Goal: Task Accomplishment & Management: Manage account settings

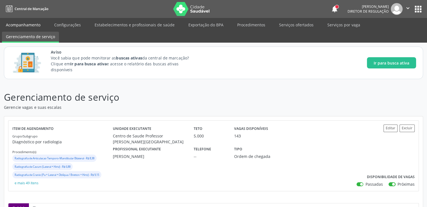
click at [24, 23] on link "Acompanhamento" at bounding box center [23, 25] width 42 height 10
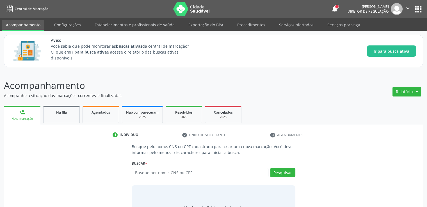
click at [55, 112] on div "person_add Nova marcação Na fila Agendados Não compareceram 2025 Resolvidos 202…" at bounding box center [213, 169] width 419 height 130
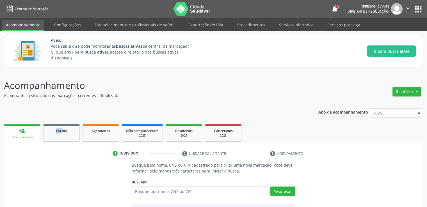
click at [55, 111] on div "Ano de acompanhamento 2025 person_add Nova marcação Na fila Agendados Não compa…" at bounding box center [213, 178] width 419 height 148
click at [55, 124] on ul "person_add Nova marcação Na fila Agendados Não compareceram 2025 Resolvidos 202…" at bounding box center [213, 133] width 419 height 20
click at [56, 124] on ul "person_add Nova marcação Na fila Agendados Não compareceram 2025 Resolvidos 202…" at bounding box center [213, 133] width 419 height 20
click at [60, 137] on link "Na fila" at bounding box center [61, 132] width 36 height 17
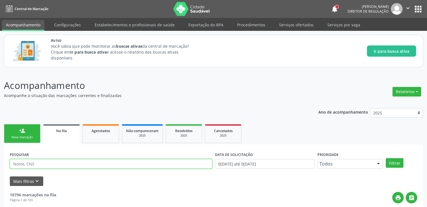
click at [50, 161] on input "text" at bounding box center [111, 164] width 202 height 10
click at [50, 163] on input "text" at bounding box center [111, 164] width 202 height 10
paste input "706907144105235"
type input "706907144105235"
click at [385, 158] on button "Filtrar" at bounding box center [394, 163] width 18 height 10
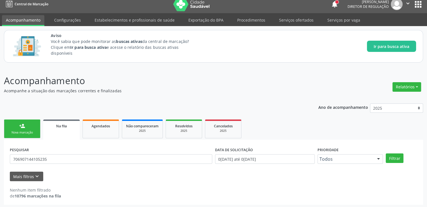
scroll to position [6, 0]
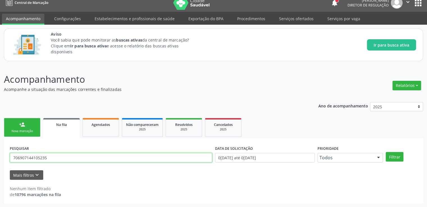
click at [50, 157] on input "706907144105235" at bounding box center [111, 158] width 202 height 10
drag, startPoint x: 50, startPoint y: 157, endPoint x: 0, endPoint y: 162, distance: 49.9
click at [0, 162] on div "Acompanhamento Acompanhe a situação das marcações correntes e finalizadas Relat…" at bounding box center [213, 136] width 427 height 142
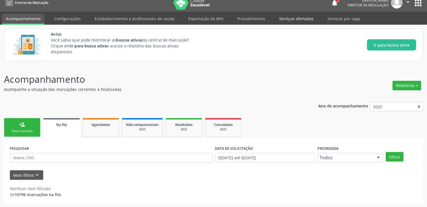
click at [284, 19] on link "Serviços ofertados" at bounding box center [296, 19] width 42 height 10
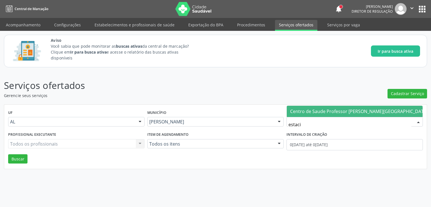
type input "estacio"
click at [320, 112] on span "Centro de Saude Professor [PERSON_NAME][GEOGRAPHIC_DATA]" at bounding box center [359, 111] width 138 height 6
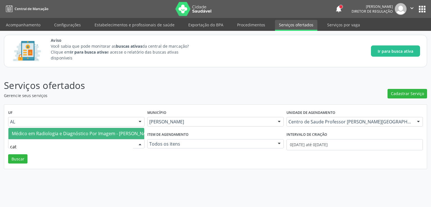
type input "cath"
click at [74, 130] on span "Médico em Radiologia e Diagnóstico Por Imagem - [PERSON_NAME]" at bounding box center [83, 133] width 142 height 6
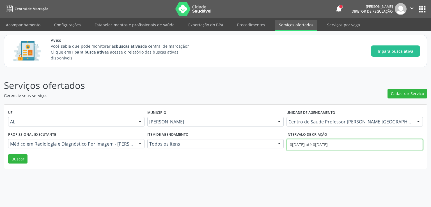
click at [296, 145] on input "0[DATE] até 0[DATE]" at bounding box center [354, 144] width 136 height 11
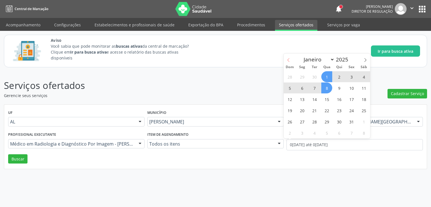
click at [289, 61] on icon at bounding box center [288, 60] width 4 height 4
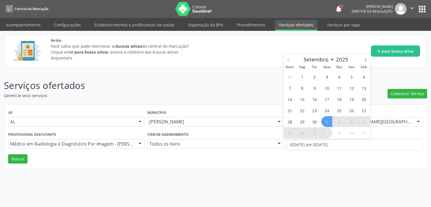
click at [289, 61] on icon at bounding box center [288, 60] width 4 height 4
select select "7"
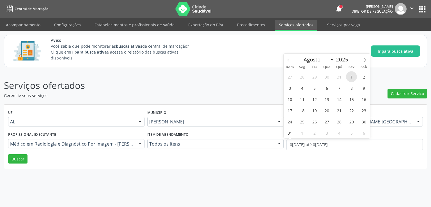
click at [348, 74] on span "1" at bounding box center [351, 76] width 11 height 11
type input "0[DATE]"
click at [365, 62] on icon at bounding box center [365, 60] width 4 height 4
select select "9"
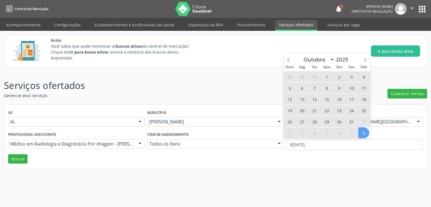
click at [360, 136] on span "8" at bounding box center [363, 132] width 11 height 11
click at [360, 136] on div "Intervalo de criação" at bounding box center [354, 134] width 136 height 9
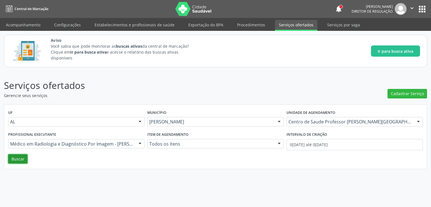
click at [21, 156] on button "Buscar" at bounding box center [17, 159] width 19 height 10
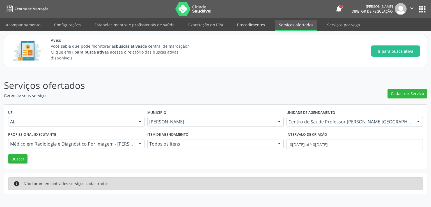
click at [249, 25] on link "Procedimentos" at bounding box center [251, 25] width 36 height 10
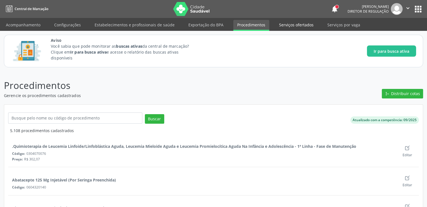
click at [289, 25] on link "Serviços ofertados" at bounding box center [296, 25] width 42 height 10
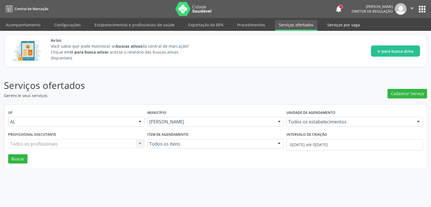
click at [355, 25] on link "Serviços por vaga" at bounding box center [343, 25] width 41 height 10
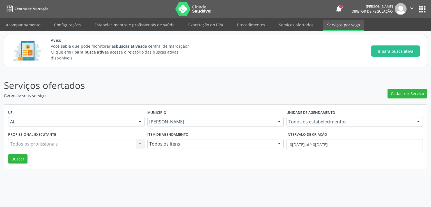
click at [355, 25] on link "Serviços por vaga" at bounding box center [343, 25] width 41 height 11
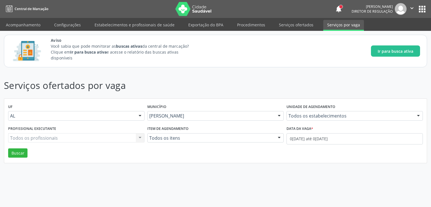
click at [288, 116] on input "text" at bounding box center [288, 118] width 0 height 11
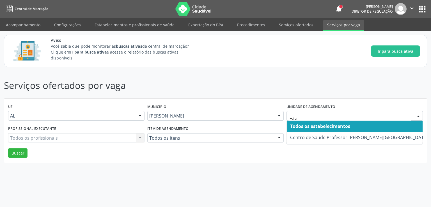
type input "estac"
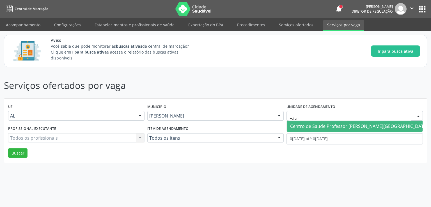
click at [335, 128] on span "Centro de Saude Professor [PERSON_NAME][GEOGRAPHIC_DATA]" at bounding box center [359, 126] width 138 height 6
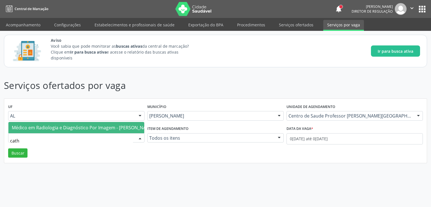
type input "cathe"
click at [42, 125] on span "Médico em Radiologia e Diagnóstico Por Imagem - [PERSON_NAME]" at bounding box center [83, 128] width 142 height 6
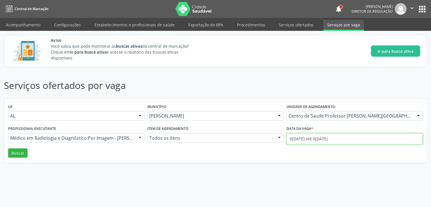
click at [301, 138] on input "0[DATE] até 0[DATE]" at bounding box center [354, 138] width 136 height 11
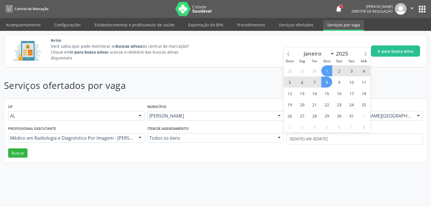
click at [290, 57] on div "Dom Seg Ter Qua Qui Sex Sáb" at bounding box center [327, 61] width 86 height 8
click at [289, 54] on icon at bounding box center [288, 54] width 4 height 4
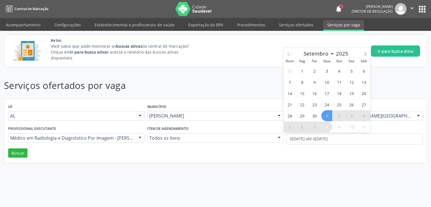
click at [289, 54] on icon at bounding box center [288, 54] width 4 height 4
select select "7"
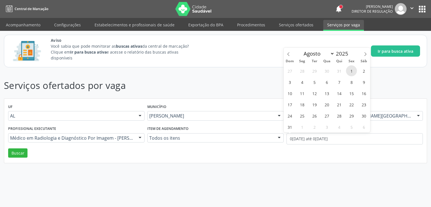
click at [350, 70] on span "1" at bounding box center [351, 70] width 11 height 11
type input "0[DATE]"
click at [364, 54] on icon at bounding box center [365, 54] width 4 height 4
select select "9"
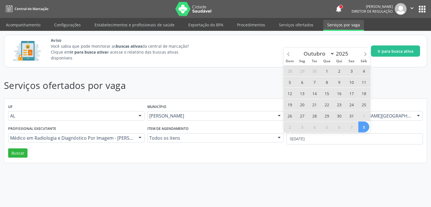
click at [365, 124] on span "8" at bounding box center [363, 126] width 11 height 11
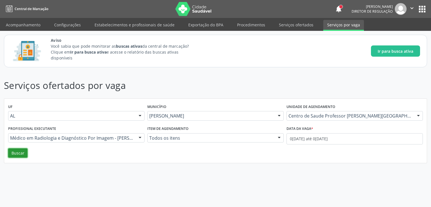
click at [19, 150] on button "Buscar" at bounding box center [17, 153] width 19 height 10
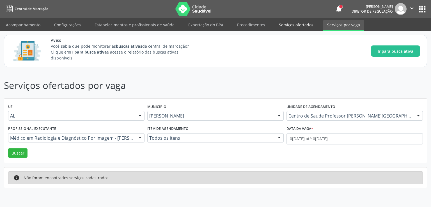
click at [293, 24] on link "Serviços ofertados" at bounding box center [296, 25] width 42 height 10
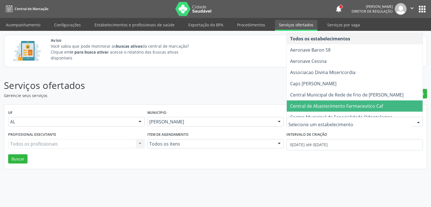
click at [249, 78] on div "Serviços ofertados Gerencie seus serviços Cadastrar Serviço UF AL AL Nenhum res…" at bounding box center [215, 139] width 431 height 136
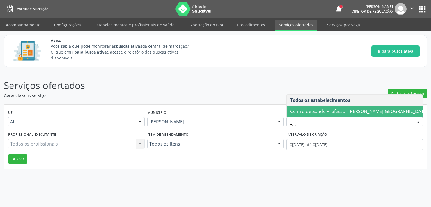
type input "estac"
click at [322, 109] on span "Centro de Saude Professor [PERSON_NAME][GEOGRAPHIC_DATA]" at bounding box center [359, 111] width 138 height 6
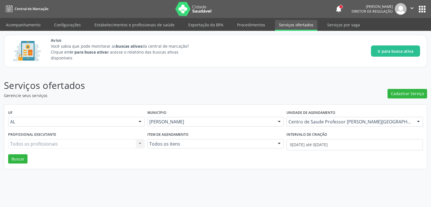
click at [77, 145] on div "Todos os profissionais Todos os profissionais Nenhum resultado encontrado para:…" at bounding box center [76, 144] width 136 height 10
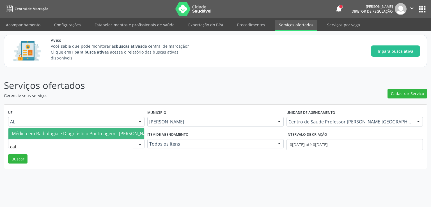
type input "cath"
click at [84, 130] on span "Médico em Radiologia e Diagnóstico Por Imagem - [PERSON_NAME]" at bounding box center [83, 133] width 142 height 6
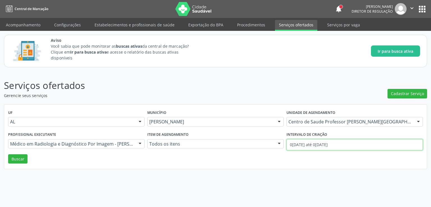
click at [306, 145] on input "0[DATE] até 0[DATE]" at bounding box center [354, 144] width 136 height 11
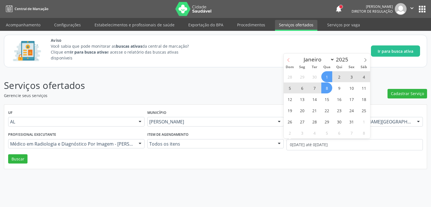
click at [286, 58] on span at bounding box center [289, 59] width 10 height 10
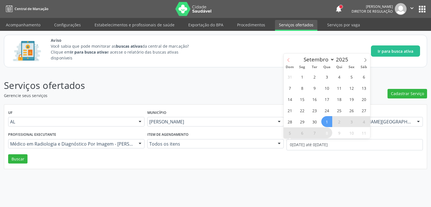
click at [286, 58] on span at bounding box center [289, 59] width 10 height 10
select select "7"
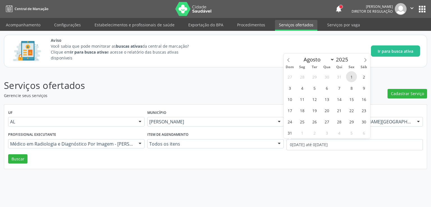
click at [350, 77] on span "1" at bounding box center [351, 76] width 11 height 11
type input "0[DATE]"
select select "7"
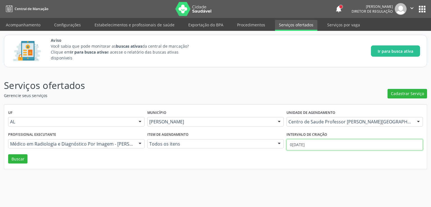
click at [314, 144] on input "0[DATE]" at bounding box center [354, 144] width 136 height 11
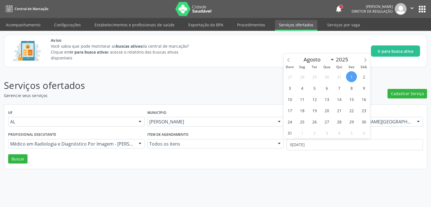
click at [351, 75] on span "1" at bounding box center [351, 76] width 11 height 11
type input "0[DATE]"
click at [364, 60] on icon at bounding box center [365, 60] width 4 height 4
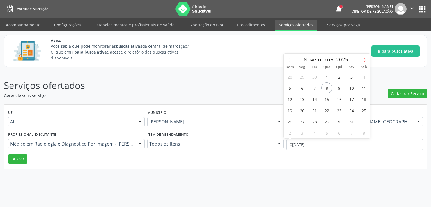
click at [364, 60] on icon at bounding box center [365, 60] width 4 height 4
click at [288, 60] on icon at bounding box center [288, 60] width 4 height 4
select select "8"
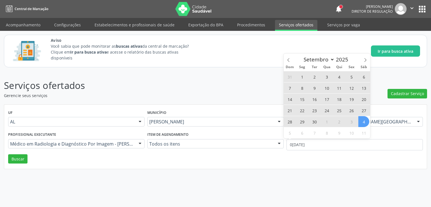
click at [361, 122] on span "4" at bounding box center [363, 121] width 11 height 11
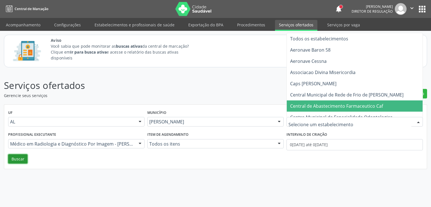
click at [17, 160] on button "Buscar" at bounding box center [17, 159] width 19 height 10
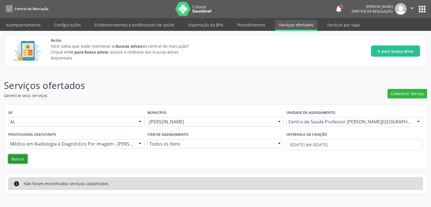
click at [20, 157] on button "Buscar" at bounding box center [17, 159] width 19 height 10
click at [334, 27] on link "Serviços por vaga" at bounding box center [343, 25] width 41 height 10
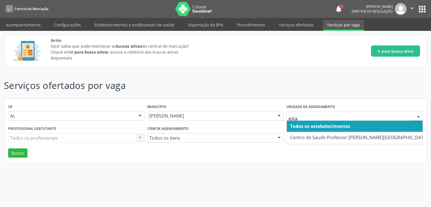
type input "estac"
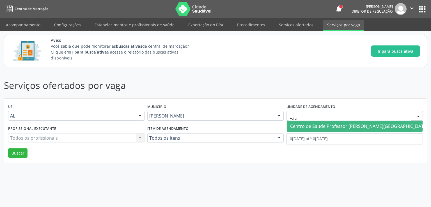
click at [322, 126] on span "Centro de Saude Professor [PERSON_NAME][GEOGRAPHIC_DATA]" at bounding box center [359, 126] width 138 height 6
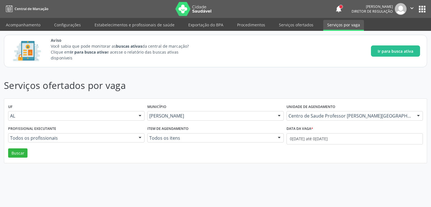
click at [10, 136] on input "text" at bounding box center [10, 140] width 0 height 11
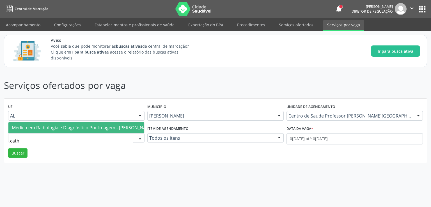
type input "cathe"
click at [58, 125] on span "Médico em Radiologia e Diagnóstico Por Imagem - [PERSON_NAME]" at bounding box center [83, 128] width 142 height 6
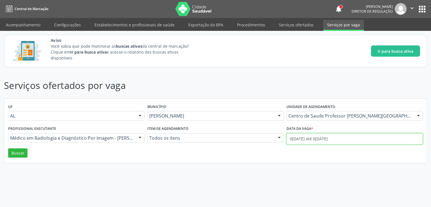
click at [300, 139] on input "0[DATE] até 0[DATE]" at bounding box center [354, 138] width 136 height 11
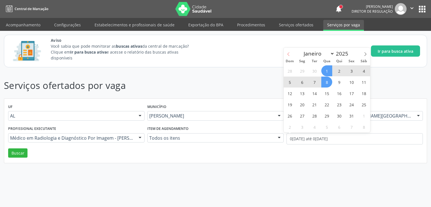
click at [289, 56] on span at bounding box center [289, 53] width 10 height 10
select select "8"
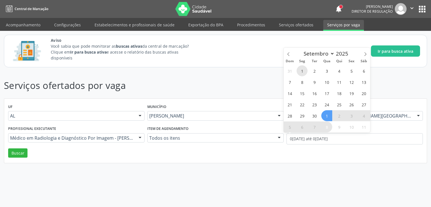
click at [304, 74] on span "1" at bounding box center [302, 70] width 11 height 11
type input "0[DATE]"
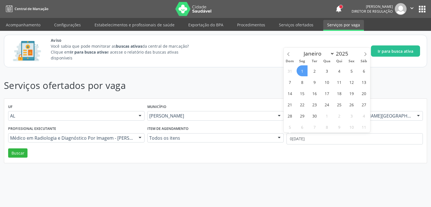
click at [304, 74] on span "1" at bounding box center [302, 70] width 11 height 11
select select "8"
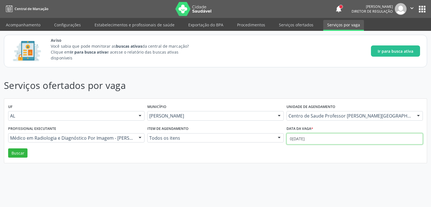
click at [307, 138] on input "0[DATE]" at bounding box center [354, 138] width 136 height 11
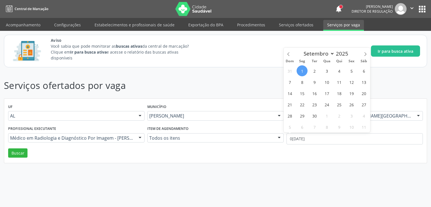
click at [304, 71] on span "1" at bounding box center [302, 70] width 11 height 11
type input "0[DATE]"
click at [366, 52] on icon at bounding box center [365, 54] width 4 height 4
select select "9"
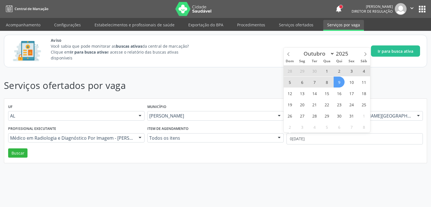
click at [341, 82] on span "9" at bounding box center [339, 82] width 11 height 11
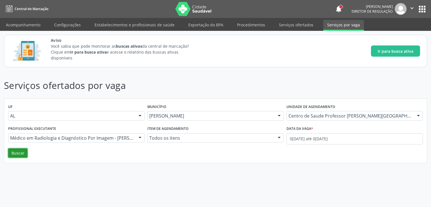
click at [19, 153] on button "Buscar" at bounding box center [17, 153] width 19 height 10
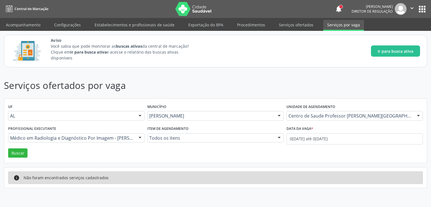
click at [288, 118] on input "text" at bounding box center [288, 118] width 0 height 11
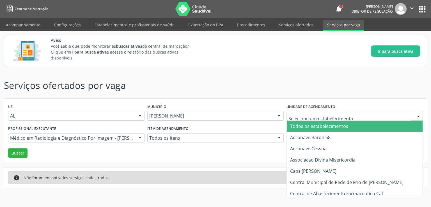
click at [244, 70] on div "Aviso Você sabia que pode monitorar as buscas ativas da central de marcação? Cl…" at bounding box center [215, 51] width 431 height 40
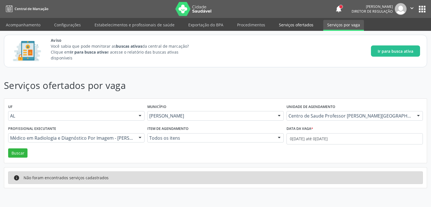
click at [295, 25] on link "Serviços ofertados" at bounding box center [296, 25] width 42 height 10
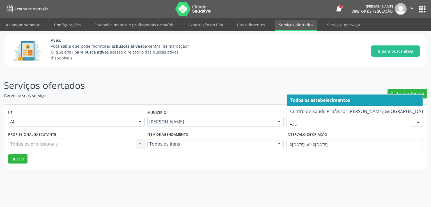
type input "estac"
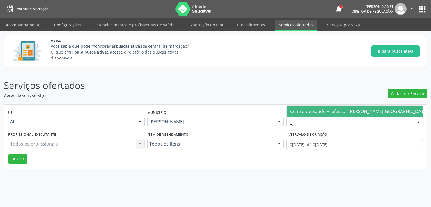
click at [320, 111] on span "Centro de Saude Professor [PERSON_NAME][GEOGRAPHIC_DATA]" at bounding box center [359, 111] width 138 height 6
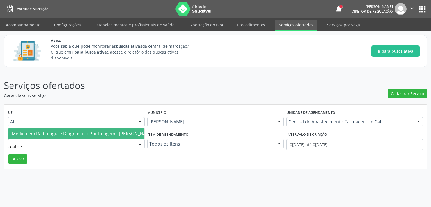
type input "cather"
click at [82, 130] on span "Médico em Radiologia e Diagnóstico Por Imagem - [PERSON_NAME]" at bounding box center [83, 133] width 142 height 6
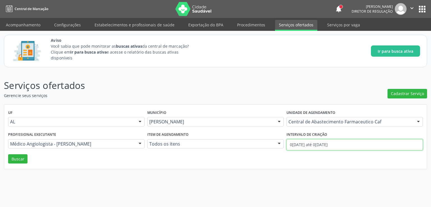
click at [298, 144] on input "0[DATE] até 0[DATE]" at bounding box center [354, 144] width 136 height 11
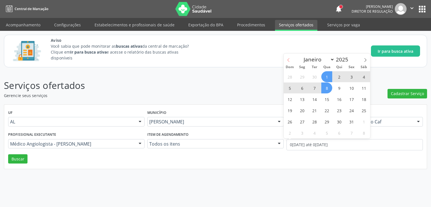
click at [288, 63] on span at bounding box center [289, 59] width 10 height 10
select select "8"
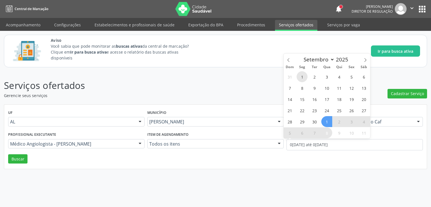
click at [303, 79] on span "1" at bounding box center [302, 76] width 11 height 11
type input "0[DATE]"
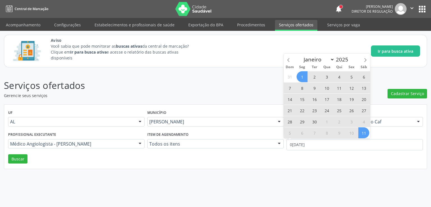
click at [360, 133] on span "11" at bounding box center [363, 132] width 11 height 11
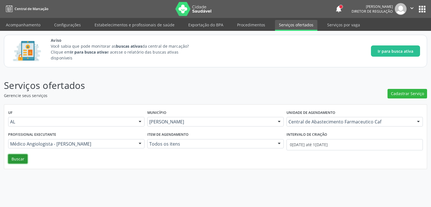
click at [15, 158] on button "Buscar" at bounding box center [17, 159] width 19 height 10
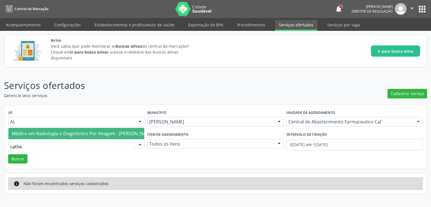
type input "cather"
click at [96, 130] on span "Médico em Radiologia e Diagnóstico Por Imagem - [PERSON_NAME]" at bounding box center [83, 133] width 142 height 6
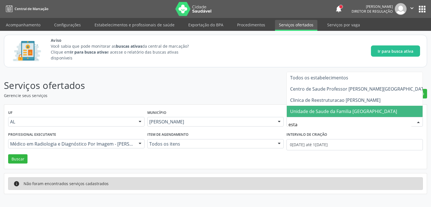
type input "estac"
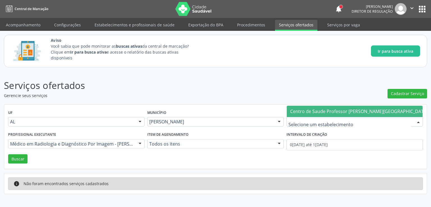
click at [341, 79] on div "Serviços ofertados Gerencie seus serviços Cadastrar Serviço UF AL AL Nenhum res…" at bounding box center [215, 137] width 423 height 116
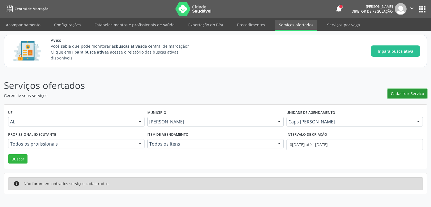
click at [411, 93] on span "Cadastrar Serviço" at bounding box center [407, 94] width 33 height 6
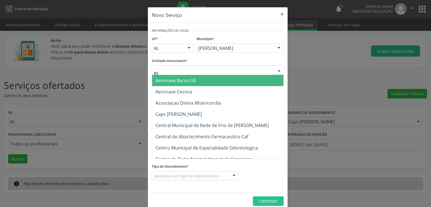
type input "est"
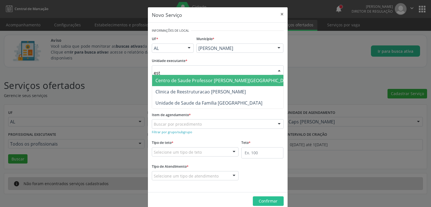
click at [168, 82] on span "Centro de Saude Professor [PERSON_NAME][GEOGRAPHIC_DATA]" at bounding box center [224, 80] width 138 height 6
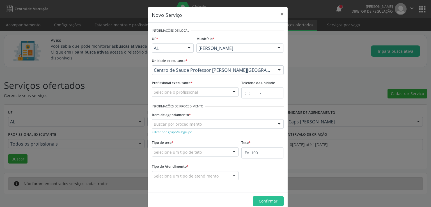
click at [154, 92] on input "text" at bounding box center [154, 94] width 0 height 11
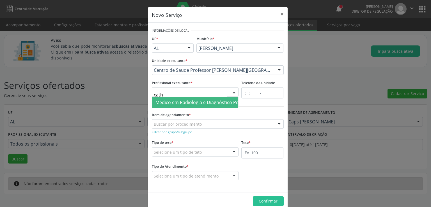
type input "cathe"
click at [195, 101] on span "Médico em Radiologia e Diagnóstico Por Imagem - [PERSON_NAME]" at bounding box center [226, 102] width 142 height 6
click at [195, 101] on div "Profissional executante * cathe Médico em Radiologia e Diagnóstico Por Imagem -…" at bounding box center [195, 91] width 90 height 24
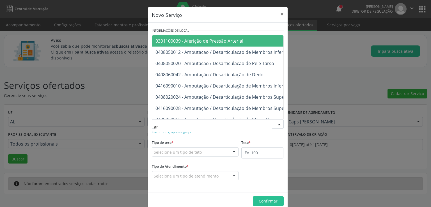
type input "a"
type input "ultrassono"
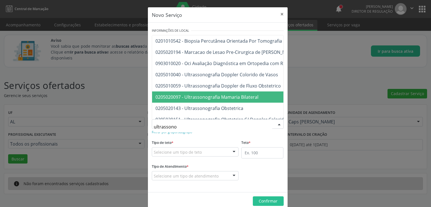
click at [231, 98] on span "0205020097 - Ultrassonografia Mamaria Bilateral" at bounding box center [206, 97] width 103 height 6
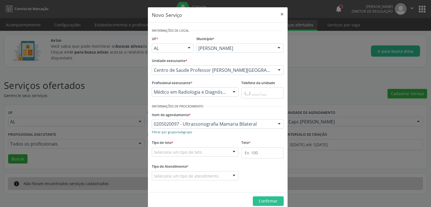
click at [169, 133] on small "Filtrar por grupo/subgrupo" at bounding box center [172, 132] width 40 height 4
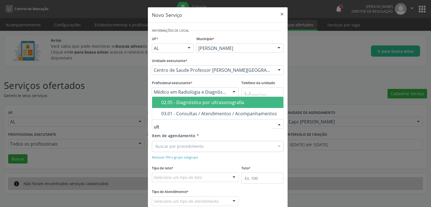
type input "ultr"
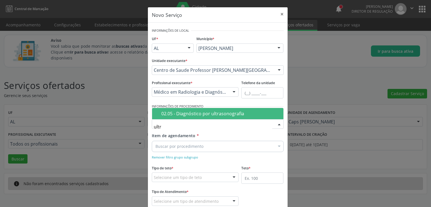
click at [181, 114] on div "02.05 - Diagnóstico por ultrasonografia" at bounding box center [220, 113] width 119 height 4
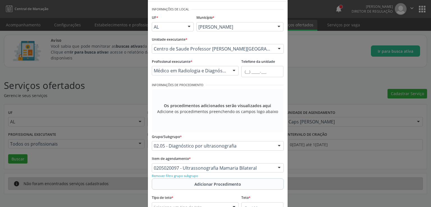
scroll to position [84, 0]
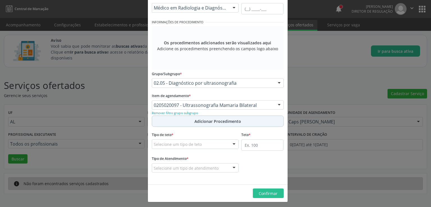
click at [200, 121] on span "Adicionar Procedimento" at bounding box center [217, 121] width 47 height 6
click at [212, 122] on span "Adicionar Procedimento" at bounding box center [217, 121] width 47 height 6
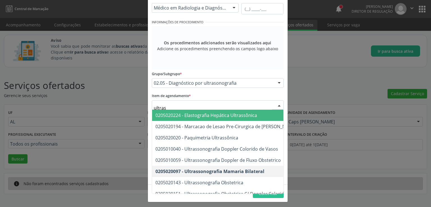
type input "ultrass"
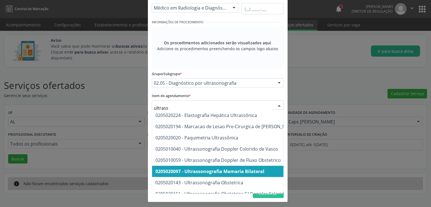
click at [259, 170] on span "0205020097 - Ultrassonografia Mamaria Bilateral" at bounding box center [209, 171] width 109 height 6
click at [259, 170] on div "Tipo de Atendimento * Selecione um tipo de atendimento Ordem de chegada Horário…" at bounding box center [217, 168] width 135 height 26
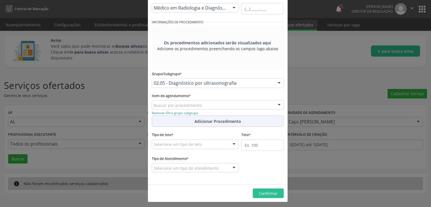
click at [207, 121] on span "Adicionar Procedimento" at bounding box center [217, 121] width 47 height 6
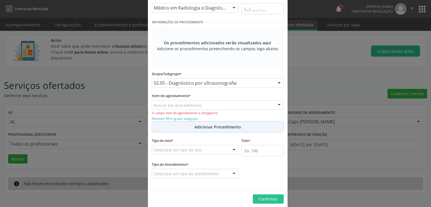
click at [206, 127] on span "Adicionar Procedimento" at bounding box center [217, 127] width 47 height 6
click at [154, 105] on input "text" at bounding box center [154, 107] width 0 height 11
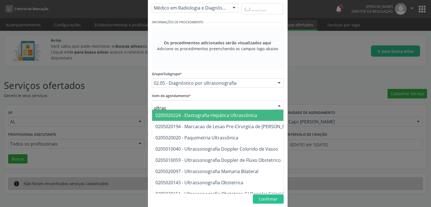
type input "ultrass"
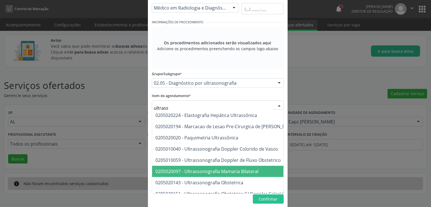
click at [217, 169] on span "0205020097 - Ultrassonografia Mamaria Bilateral" at bounding box center [206, 171] width 103 height 6
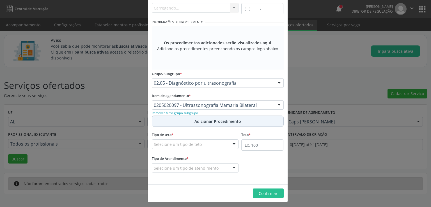
click at [198, 122] on span "Adicionar Procedimento" at bounding box center [217, 121] width 47 height 6
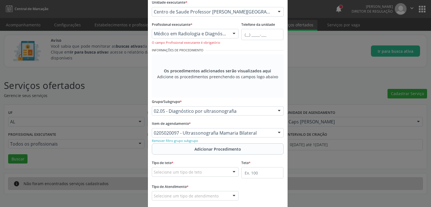
scroll to position [28, 0]
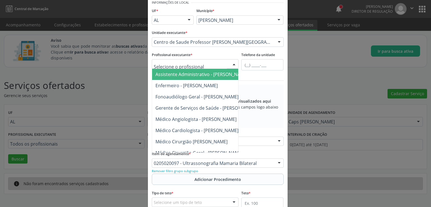
click at [201, 65] on input "text" at bounding box center [190, 66] width 73 height 11
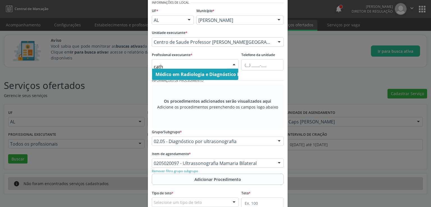
type input "cathe"
click at [196, 75] on span "Médico em Radiologia e Diagnóstico Por Imagem - [PERSON_NAME]" at bounding box center [229, 74] width 149 height 6
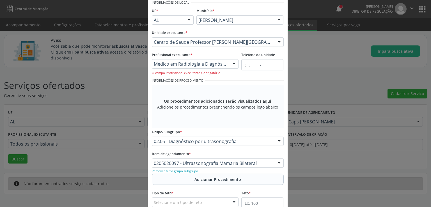
click at [154, 142] on input "text" at bounding box center [154, 144] width 0 height 11
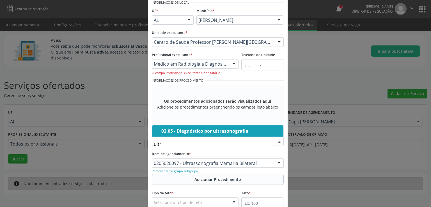
type input "ultra"
click at [203, 132] on div "02.05 - Diagnóstico por ultrasonografia" at bounding box center [220, 131] width 119 height 4
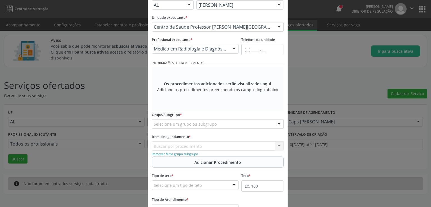
scroll to position [56, 0]
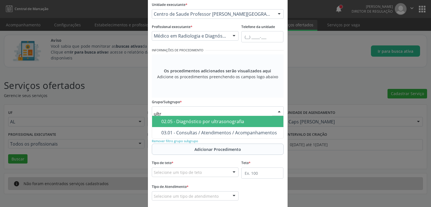
type input "ultra"
click at [193, 120] on div "02.05 - Diagnóstico por ultrasonografia" at bounding box center [220, 121] width 119 height 4
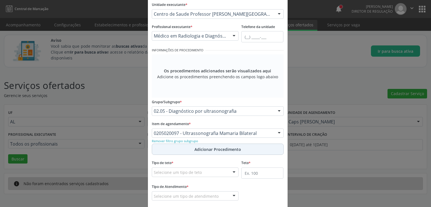
click at [205, 149] on span "Adicionar Procedimento" at bounding box center [217, 149] width 47 height 6
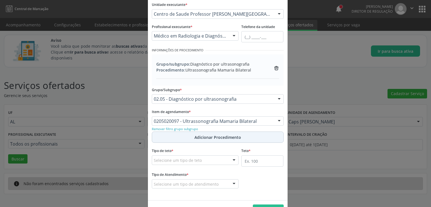
click at [177, 135] on button "Adicionar Procedimento" at bounding box center [218, 137] width 132 height 11
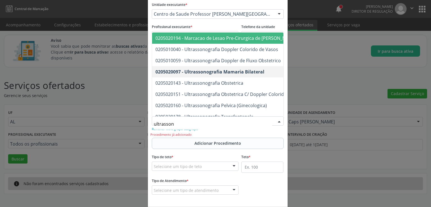
type input "ultrassono"
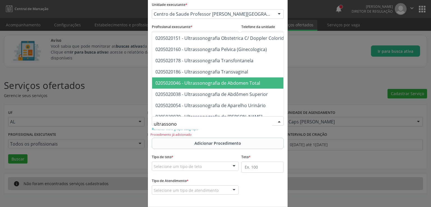
click at [164, 81] on span "0205020046 - Ultrassonografia de Abdomen Total" at bounding box center [207, 83] width 105 height 6
click at [164, 81] on div "Grupo/subgrupo: Diagnóstico por ultrasonografia Procedimento: Ultrassonografia …" at bounding box center [218, 69] width 132 height 31
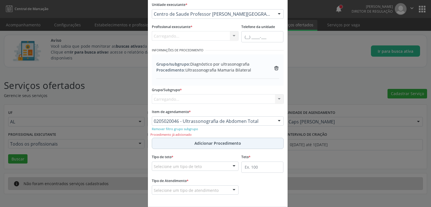
click at [203, 143] on span "Adicionar Procedimento" at bounding box center [217, 143] width 47 height 6
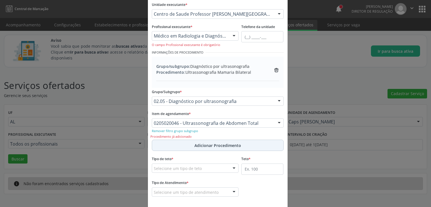
click at [211, 146] on span "Adicionar Procedimento" at bounding box center [217, 146] width 47 height 6
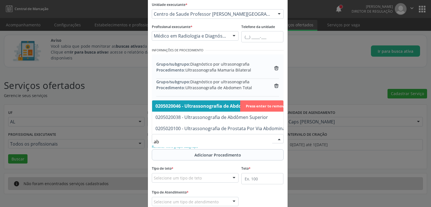
type input "abd"
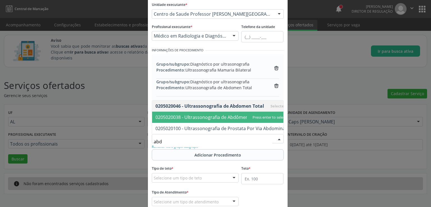
click at [185, 115] on span "0205020038 - Ultrassonografia de Abdômen Superior" at bounding box center [211, 117] width 112 height 6
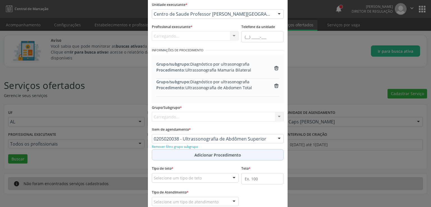
click at [212, 156] on span "Adicionar Procedimento" at bounding box center [217, 155] width 47 height 6
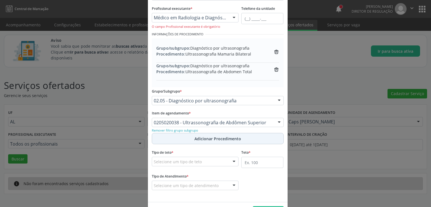
scroll to position [84, 0]
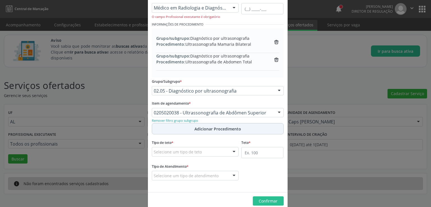
click at [211, 125] on button "Adicionar Procedimento" at bounding box center [218, 128] width 132 height 11
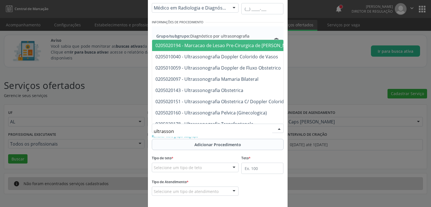
type input "ultrassono"
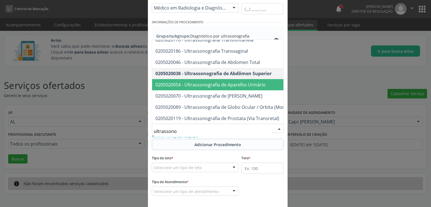
click at [212, 87] on span "0205020054 - Ultrassonografia de Aparelho Urinário" at bounding box center [267, 84] width 231 height 11
click at [212, 87] on div "Grupo/subgrupo: Diagnóstico por ultrasonografia Procedimento: Ultrassonografia …" at bounding box center [218, 59] width 132 height 66
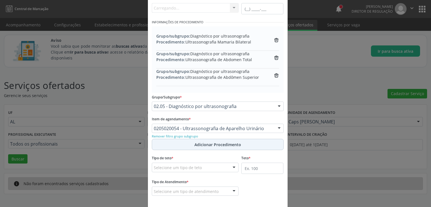
click at [207, 143] on span "Adicionar Procedimento" at bounding box center [217, 145] width 47 height 6
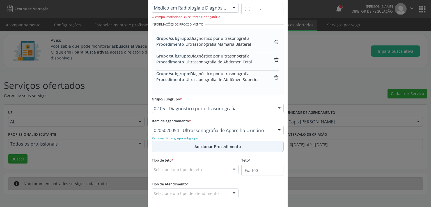
click at [206, 145] on span "Adicionar Procedimento" at bounding box center [217, 147] width 47 height 6
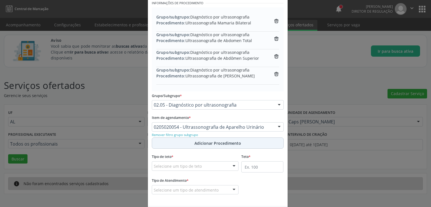
scroll to position [127, 0]
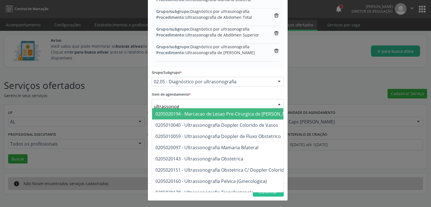
type input "ultrassonogr"
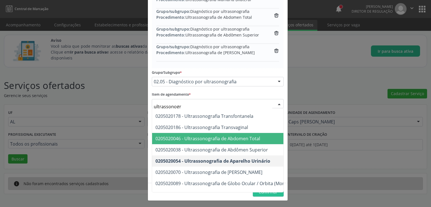
scroll to position [112, 0]
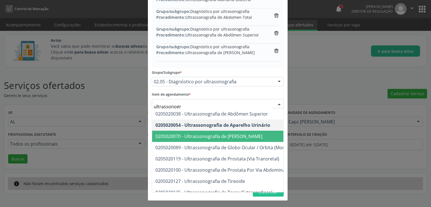
click at [246, 135] on span "0205020070 - Ultrassonografia de [PERSON_NAME]" at bounding box center [208, 136] width 107 height 6
click at [246, 135] on label "Teto *" at bounding box center [245, 133] width 9 height 9
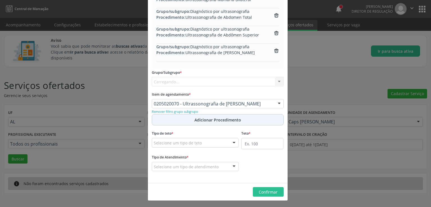
click at [212, 120] on span "Adicionar Procedimento" at bounding box center [217, 120] width 47 height 6
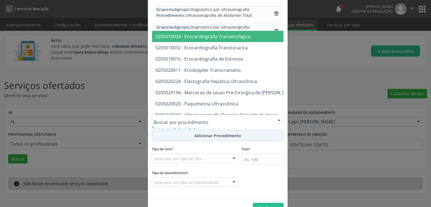
scroll to position [127, 0]
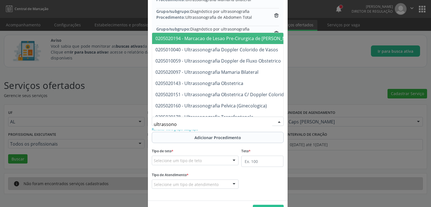
type input "ultrassonog"
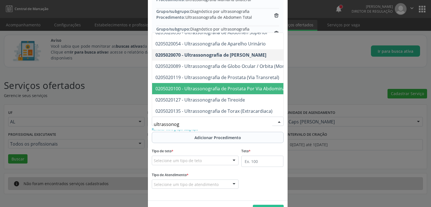
scroll to position [122, 0]
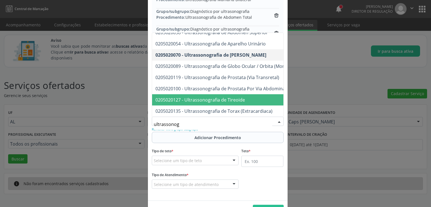
click at [203, 97] on span "0205020127 - Ultrassonografia de Tireoide" at bounding box center [199, 100] width 89 height 6
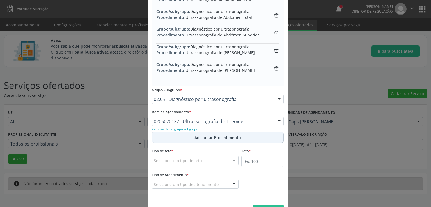
click at [212, 135] on span "Adicionar Procedimento" at bounding box center [217, 138] width 47 height 6
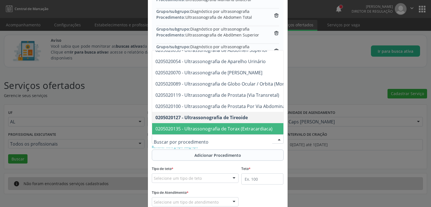
click at [264, 163] on form "Informações de Local UF * AL AL Nenhum resultado encontrado para: " " Não há ne…" at bounding box center [218, 57] width 132 height 314
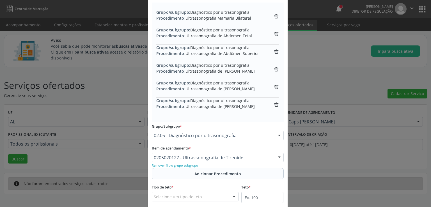
scroll to position [98, 0]
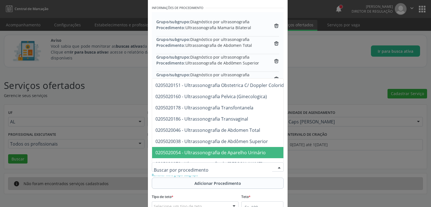
click at [246, 167] on input "text" at bounding box center [213, 169] width 118 height 11
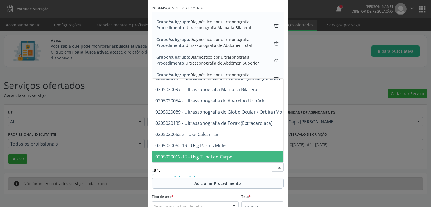
scroll to position [0, 0]
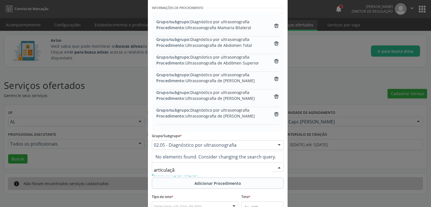
type input "articulação"
click at [275, 112] on form "Informações de Local UF * AL AL Nenhum resultado encontrado para: " " Não há ne…" at bounding box center [218, 85] width 132 height 314
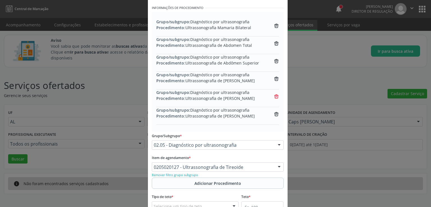
click at [274, 96] on icon "trash-outline icon" at bounding box center [276, 97] width 6 height 6
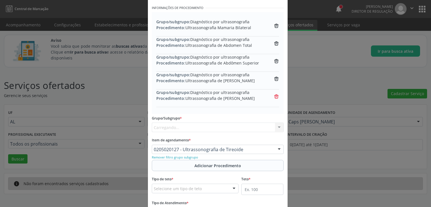
click at [274, 96] on icon "trash-outline icon" at bounding box center [276, 97] width 6 height 6
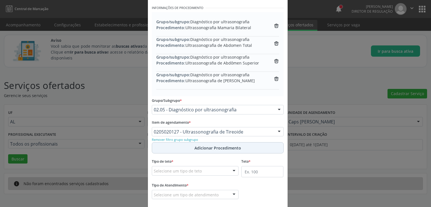
click at [223, 147] on span "Adicionar Procedimento" at bounding box center [217, 148] width 47 height 6
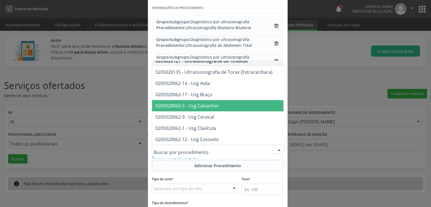
scroll to position [281, 0]
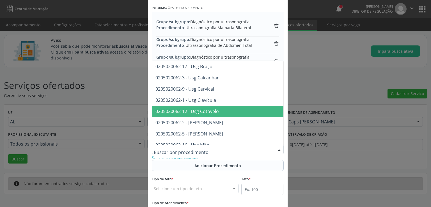
click at [223, 109] on span "0205020062-12 - Usg Cotovelo" at bounding box center [267, 111] width 231 height 11
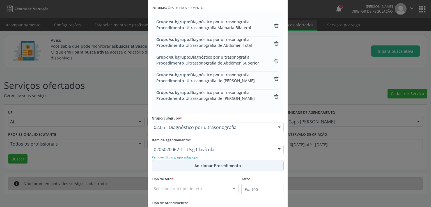
click at [215, 166] on span "Adicionar Procedimento" at bounding box center [217, 166] width 47 height 6
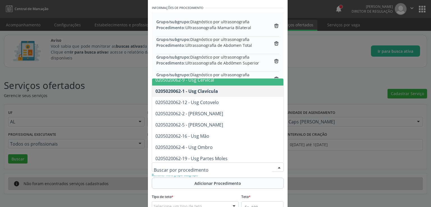
scroll to position [309, 0]
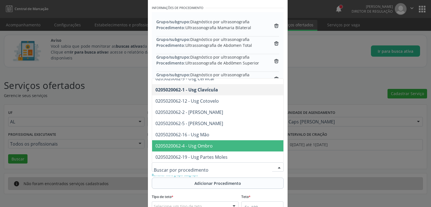
click at [215, 142] on span "0205020062-4 - Usg Ombro" at bounding box center [267, 145] width 231 height 11
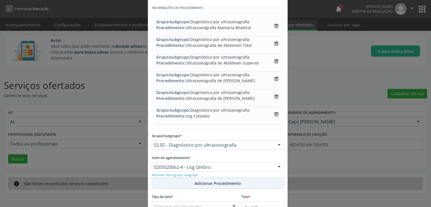
click at [219, 184] on span "Adicionar Procedimento" at bounding box center [217, 183] width 47 height 6
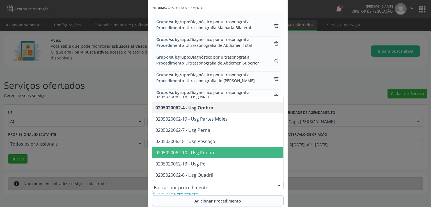
scroll to position [365, 0]
click at [228, 151] on span "0205020062-10 - Usg Punho" at bounding box center [267, 152] width 231 height 11
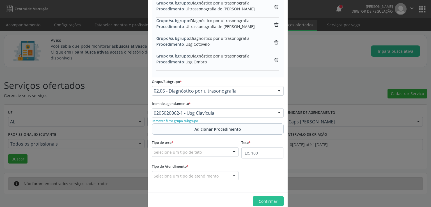
scroll to position [180, 0]
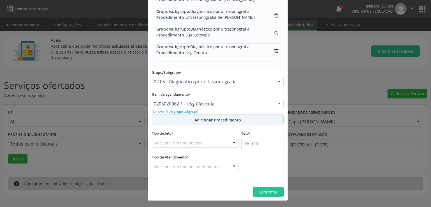
click at [221, 121] on span "Adicionar Procedimento" at bounding box center [217, 120] width 47 height 6
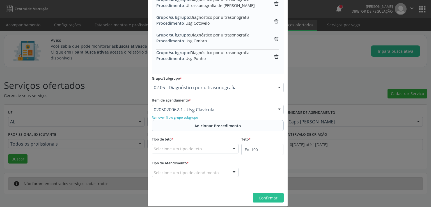
scroll to position [197, 0]
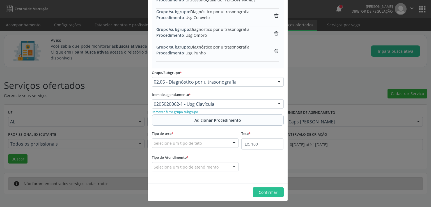
click at [154, 101] on input "text" at bounding box center [154, 106] width 0 height 11
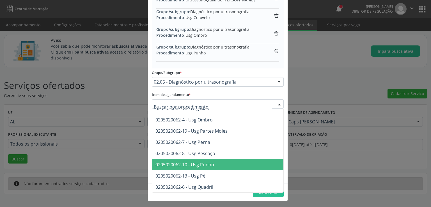
scroll to position [393, 0]
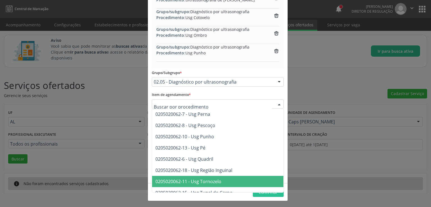
click at [255, 176] on span "0205020062-11 - Usg Tornozelo" at bounding box center [267, 181] width 231 height 11
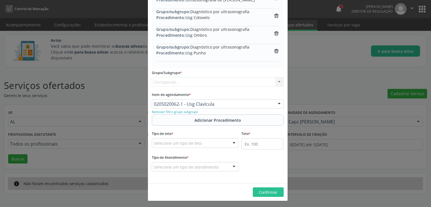
click at [255, 175] on div "Tipo de Atendimento * Selecione um tipo de atendimento Ordem de chegada Horário…" at bounding box center [217, 166] width 135 height 26
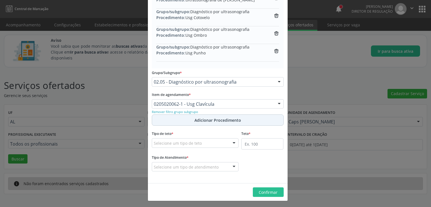
click at [216, 123] on button "Adicionar Procedimento" at bounding box center [218, 119] width 132 height 11
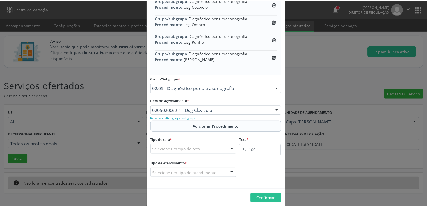
scroll to position [215, 0]
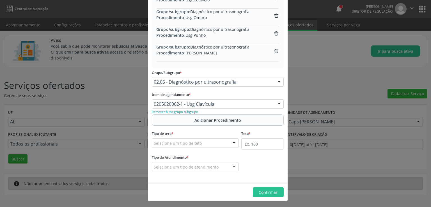
click at [220, 143] on div "Selecione um tipo de teto" at bounding box center [195, 143] width 87 height 10
click at [154, 143] on input "text" at bounding box center [154, 145] width 0 height 11
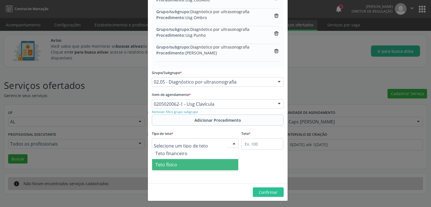
click at [187, 162] on span "Teto físico" at bounding box center [195, 164] width 86 height 11
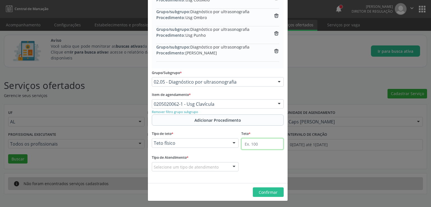
click at [255, 144] on input "text" at bounding box center [262, 143] width 42 height 11
type input "5000"
click at [154, 165] on input "text" at bounding box center [154, 169] width 0 height 11
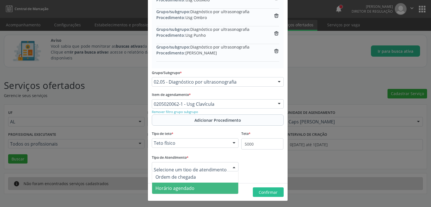
click at [191, 185] on span "Horário agendado" at bounding box center [174, 188] width 39 height 6
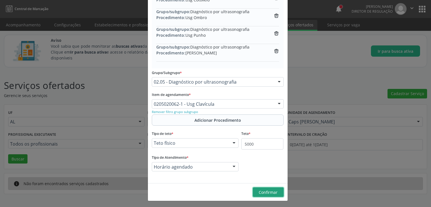
click at [265, 191] on span "Confirmar" at bounding box center [268, 192] width 19 height 5
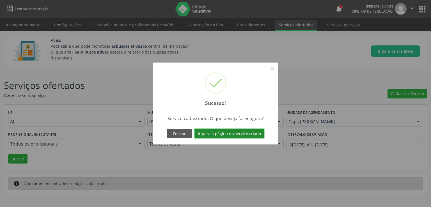
click at [245, 134] on button "Ir para a página do serviço criado" at bounding box center [229, 134] width 70 height 10
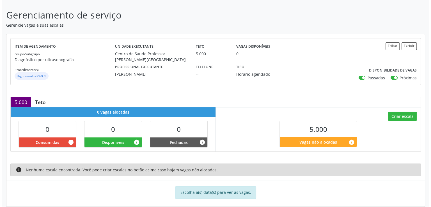
scroll to position [89, 0]
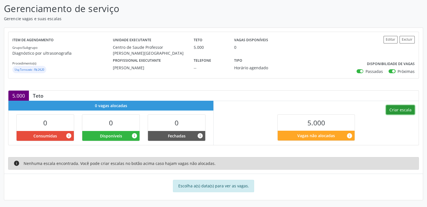
click at [399, 110] on button "Criar escala" at bounding box center [400, 110] width 29 height 10
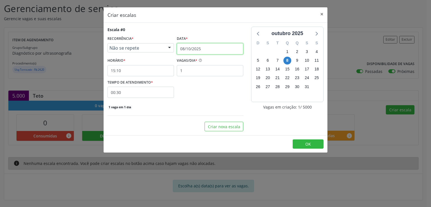
click at [211, 46] on input "08/10/2025" at bounding box center [210, 48] width 66 height 11
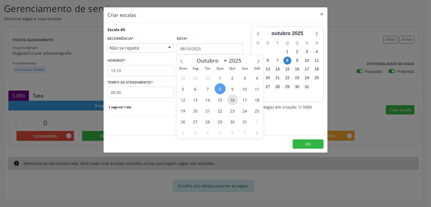
click at [232, 99] on span "16" at bounding box center [232, 99] width 11 height 11
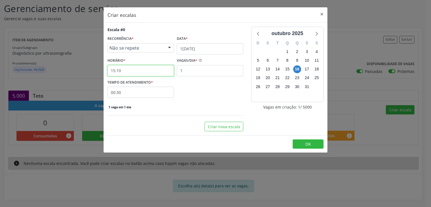
click at [130, 70] on input "15:10" at bounding box center [140, 70] width 66 height 11
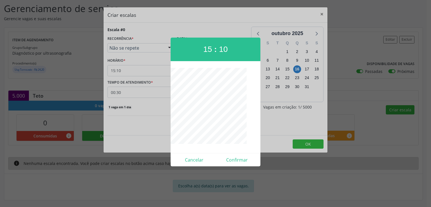
click at [179, 124] on div at bounding box center [216, 107] width 90 height 79
click at [242, 160] on button "Confirmar" at bounding box center [236, 159] width 43 height 9
type input "08:00"
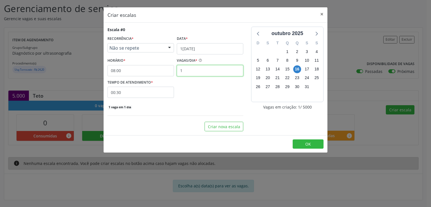
click at [196, 70] on input "1" at bounding box center [210, 70] width 66 height 11
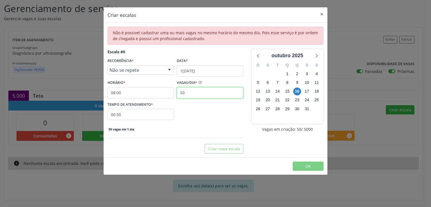
type input "5"
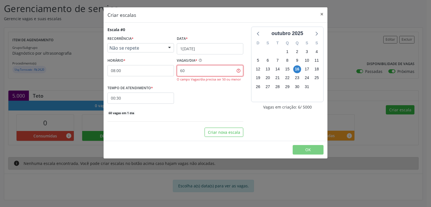
type input "6"
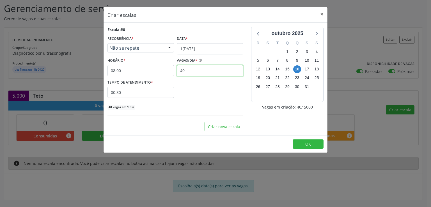
type input "40"
click at [186, 92] on div "TEMPO DE ATENDIMENTO * 00:30" at bounding box center [175, 88] width 139 height 20
click at [138, 90] on input "00:30" at bounding box center [140, 92] width 66 height 11
click at [225, 89] on div "TEMPO DE ATENDIMENTO * 00:30" at bounding box center [175, 88] width 139 height 20
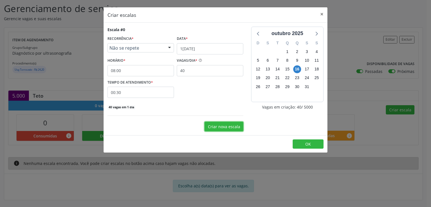
click at [214, 127] on button "Criar nova escala" at bounding box center [223, 127] width 39 height 10
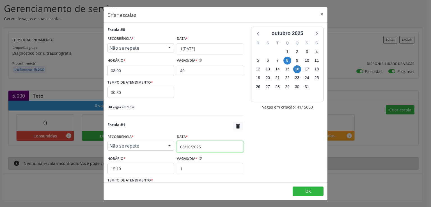
click at [187, 147] on input "08/10/2025" at bounding box center [210, 146] width 66 height 11
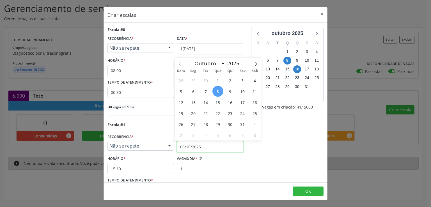
click at [187, 147] on input "08/10/2025" at bounding box center [210, 146] width 66 height 11
click at [246, 114] on span "24" at bounding box center [242, 113] width 11 height 11
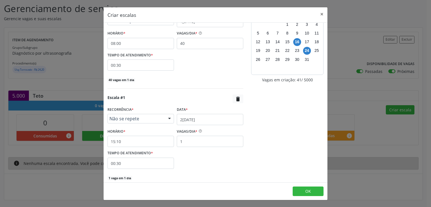
scroll to position [50, 0]
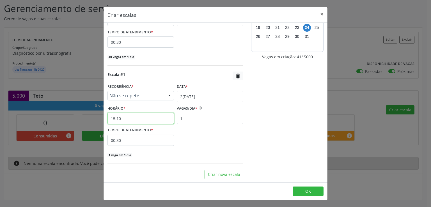
click at [136, 120] on input "15:10" at bounding box center [140, 118] width 66 height 11
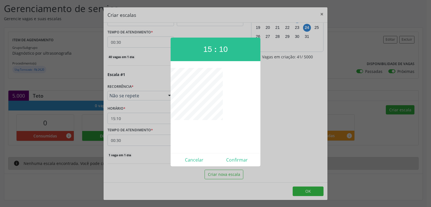
click at [180, 123] on div at bounding box center [216, 107] width 90 height 79
click at [242, 162] on button "Confirmar" at bounding box center [236, 159] width 43 height 9
type input "08:00"
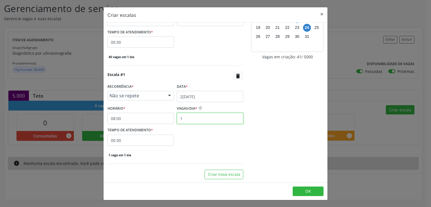
click at [187, 116] on input "1" at bounding box center [210, 118] width 66 height 11
type input "40"
click at [181, 144] on div "TEMPO DE ATENDIMENTO * 00:30" at bounding box center [175, 136] width 139 height 20
click at [214, 172] on button "Criar nova escala" at bounding box center [223, 175] width 39 height 10
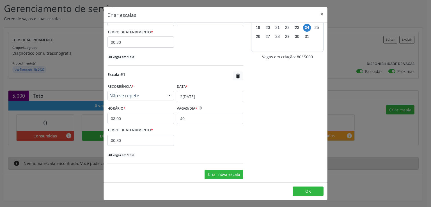
select select "9"
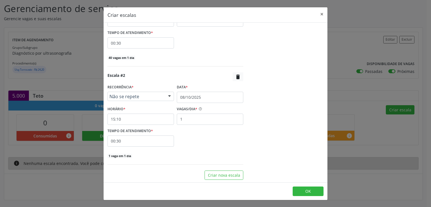
scroll to position [148, 0]
click at [185, 93] on input "08/10/2025" at bounding box center [210, 96] width 66 height 11
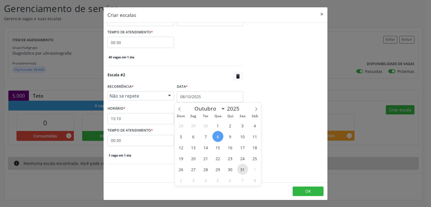
click at [242, 170] on span "31" at bounding box center [242, 169] width 11 height 11
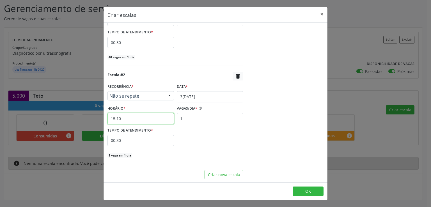
click at [146, 120] on input "15:10" at bounding box center [140, 118] width 66 height 11
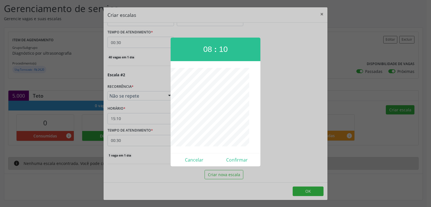
click at [179, 124] on div at bounding box center [216, 107] width 90 height 79
click at [236, 157] on button "Confirmar" at bounding box center [236, 159] width 43 height 9
type input "08:00"
click at [236, 157] on div "1 vaga em 1 dia" at bounding box center [175, 155] width 136 height 6
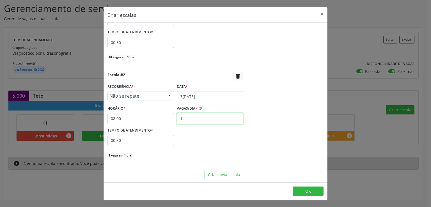
click at [190, 120] on input "1" at bounding box center [210, 118] width 66 height 11
type input "40"
click at [297, 141] on div "o[DATE] D S T Q Q S S 28 29 30 1 2 3 4 5 6 7 8 9 10 11 12 13 14 15 16 17 18 19 …" at bounding box center [287, 29] width 80 height 301
click at [309, 192] on span "OK" at bounding box center [308, 191] width 6 height 5
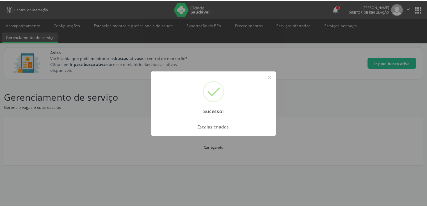
scroll to position [0, 0]
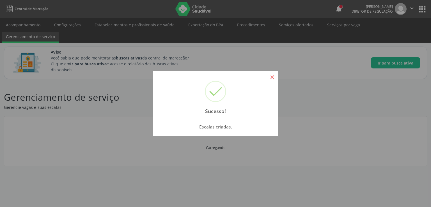
click at [275, 78] on button "×" at bounding box center [272, 77] width 10 height 10
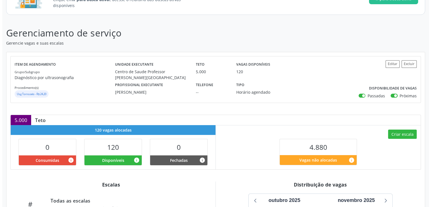
scroll to position [58, 0]
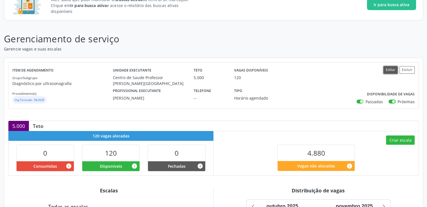
click at [390, 70] on button "Editar" at bounding box center [390, 70] width 14 height 8
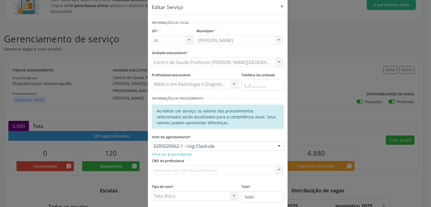
scroll to position [0, 0]
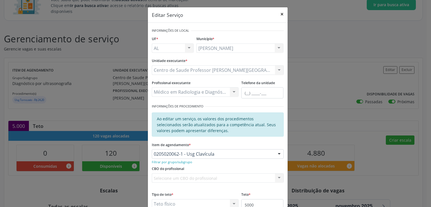
click at [281, 13] on button "×" at bounding box center [281, 14] width 11 height 14
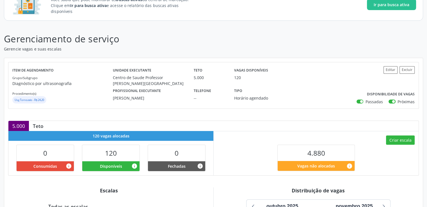
click at [27, 99] on small "Usg Tornozelo - R$ 24,20" at bounding box center [29, 100] width 29 height 4
click at [32, 87] on div "Grupo/Subgrupo Diagnóstico por ultrasonografia Procedimento(s) [PERSON_NAME] - …" at bounding box center [62, 90] width 100 height 30
click at [387, 70] on button "Editar" at bounding box center [390, 70] width 14 height 8
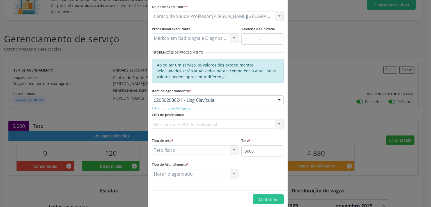
scroll to position [61, 0]
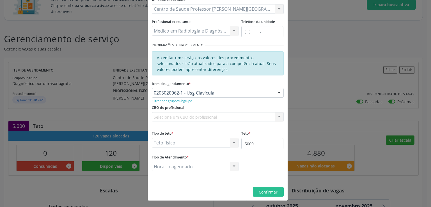
click at [197, 118] on div "Selecione um CBO do profissional Nenhum resultado encontrado para: " " Não há n…" at bounding box center [218, 117] width 132 height 10
click at [197, 115] on div "Selecione um CBO do profissional Nenhum resultado encontrado para: " " Não há n…" at bounding box center [218, 117] width 132 height 10
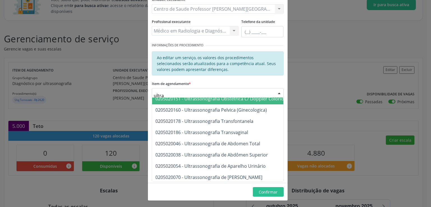
scroll to position [140, 0]
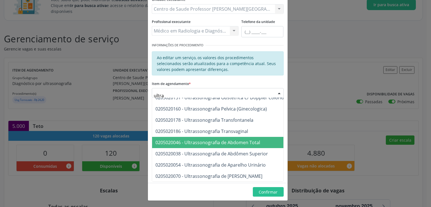
click at [243, 142] on span "0205020046 - Ultrassonografia de Abdomen Total" at bounding box center [207, 142] width 105 height 6
type input "ultra"
click at [243, 142] on span "0205020046 - Ultrassonografia de Abdomen Total" at bounding box center [207, 142] width 105 height 6
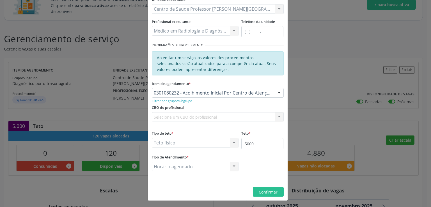
click at [154, 94] on input "text" at bounding box center [154, 95] width 0 height 11
click at [217, 82] on div "Item de agendamento * 0301080232 - Acolhimento Inicial Por Centro de Atenção Ps…" at bounding box center [218, 88] width 132 height 18
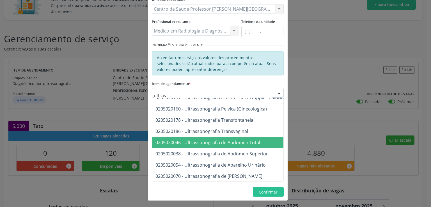
type input "ultrass"
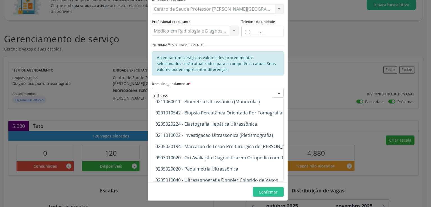
scroll to position [0, 0]
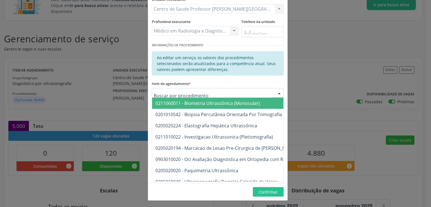
click at [213, 82] on div "Item de agendamento * 0211060011 - Biometria Ultrassônica (Monocular) 020101054…" at bounding box center [218, 88] width 132 height 18
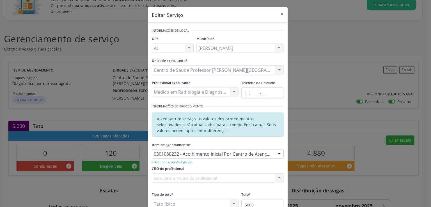
click at [213, 92] on div "Médico em Radiologia e Diagnóstico Por Imagem - [PERSON_NAME] Assistente Admini…" at bounding box center [195, 92] width 87 height 10
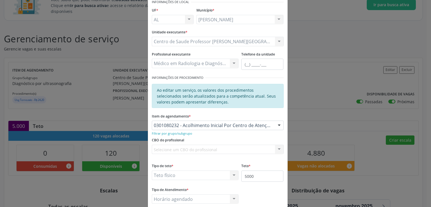
scroll to position [61, 0]
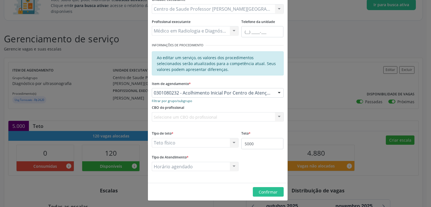
click at [168, 99] on small "Filtrar por grupo/subgrupo" at bounding box center [172, 101] width 40 height 4
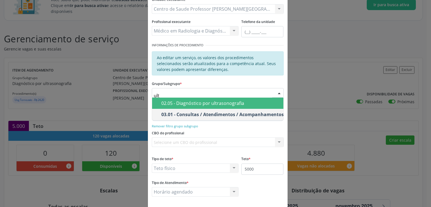
type input "ultr"
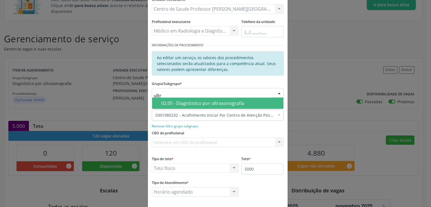
click at [193, 103] on div "02.05 - Diagnóstico por ultrasonografia" at bounding box center [220, 103] width 119 height 4
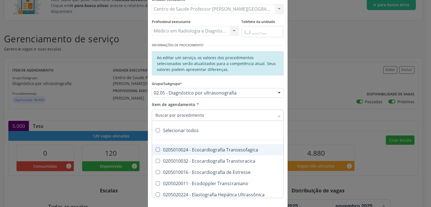
click at [192, 116] on input "Item de agendamento *" at bounding box center [214, 115] width 119 height 11
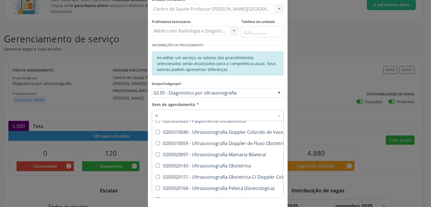
scroll to position [5, 0]
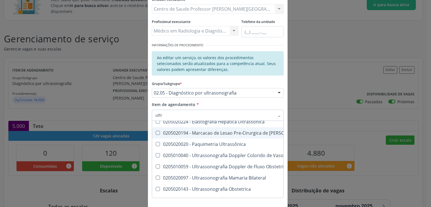
type input "ultra"
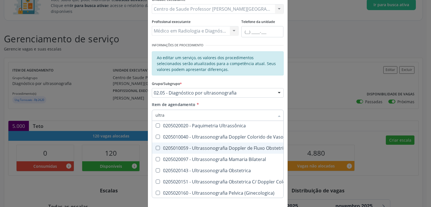
scroll to position [33, 0]
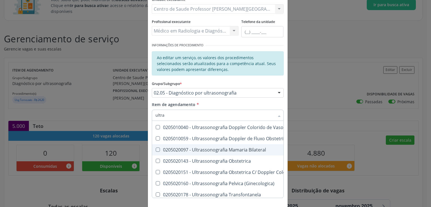
click at [156, 152] on span "0205020097 - Ultrassonografia Mamaria Bilateral" at bounding box center [271, 149] width 239 height 11
click at [156, 148] on Bilateral at bounding box center [158, 150] width 4 height 4
click at [156, 148] on Bilateral "checkbox" at bounding box center [154, 150] width 4 height 4
click at [156, 148] on Bilateral at bounding box center [158, 150] width 4 height 4
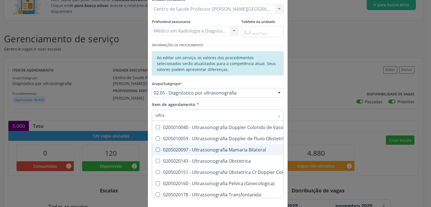
click at [156, 148] on Bilateral "checkbox" at bounding box center [154, 150] width 4 height 4
click at [156, 148] on Bilateral at bounding box center [158, 150] width 4 height 4
click at [156, 148] on Bilateral "checkbox" at bounding box center [154, 150] width 4 height 4
click at [156, 148] on Bilateral at bounding box center [158, 150] width 4 height 4
click at [156, 148] on Bilateral "checkbox" at bounding box center [154, 150] width 4 height 4
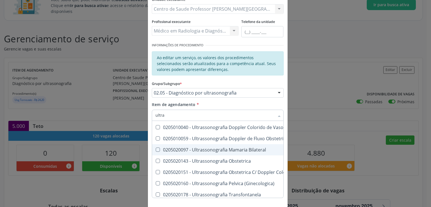
click at [156, 148] on Bilateral at bounding box center [158, 150] width 4 height 4
click at [156, 148] on Bilateral "checkbox" at bounding box center [154, 150] width 4 height 4
checkbox Bilateral "true"
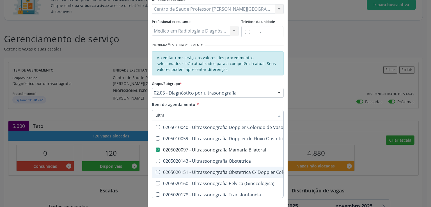
scroll to position [89, 0]
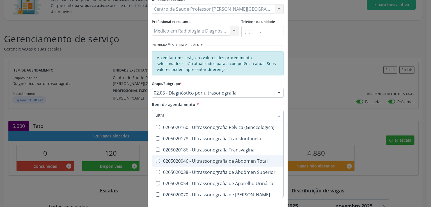
click at [156, 160] on Total at bounding box center [158, 161] width 4 height 4
click at [154, 160] on Total "checkbox" at bounding box center [154, 161] width 4 height 4
click at [156, 160] on Total at bounding box center [158, 161] width 4 height 4
click at [154, 160] on Total "checkbox" at bounding box center [154, 161] width 4 height 4
click at [156, 161] on Total at bounding box center [158, 161] width 4 height 4
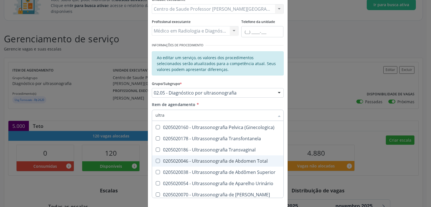
click at [156, 161] on Total "checkbox" at bounding box center [154, 161] width 4 height 4
checkbox Total "true"
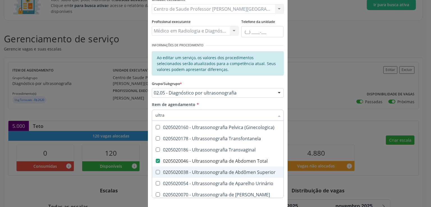
click at [156, 170] on Superior at bounding box center [158, 172] width 4 height 4
click at [155, 170] on Superior "checkbox" at bounding box center [154, 172] width 4 height 4
checkbox Superior "true"
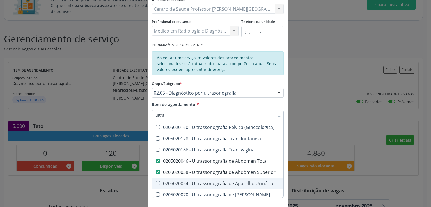
click at [156, 183] on Urinário at bounding box center [158, 183] width 4 height 4
click at [155, 183] on Urinário "checkbox" at bounding box center [154, 183] width 4 height 4
checkbox Urinário "true"
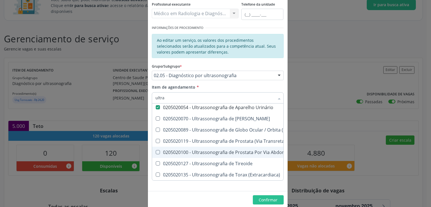
scroll to position [87, 0]
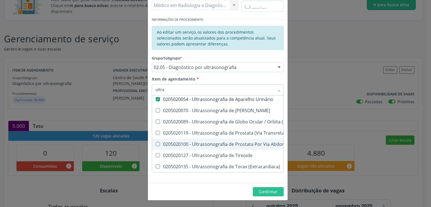
click at [156, 142] on Abdominal at bounding box center [158, 144] width 4 height 4
click at [156, 142] on Abdominal "checkbox" at bounding box center [154, 144] width 4 height 4
checkbox Abdominal "true"
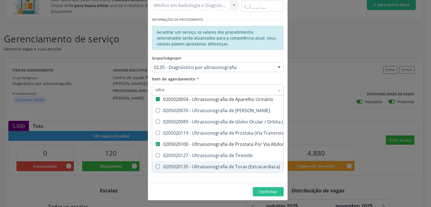
checkbox Ultrassonografia "true"
checkbox Ultrassônica "true"
checkbox Vasos "true"
checkbox Obstetrico "true"
checkbox Total "false"
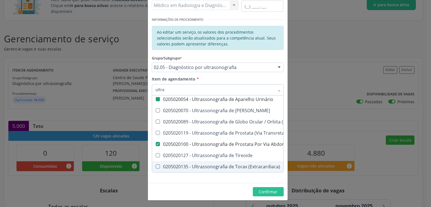
checkbox Superior "false"
checkbox Urinário "false"
checkbox Abdominal "false"
click at [189, 182] on div "Informações de Local UF * AL AL Nenhum resultado encontrado para: " " Não há ne…" at bounding box center [218, 59] width 140 height 247
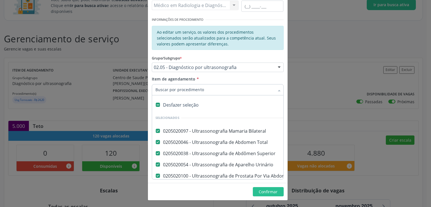
click at [209, 88] on input "Item de agendamento *" at bounding box center [214, 89] width 119 height 11
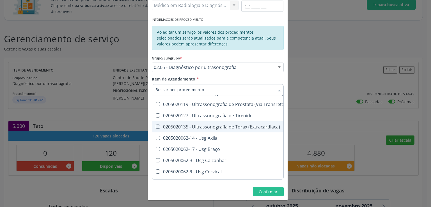
scroll to position [307, 0]
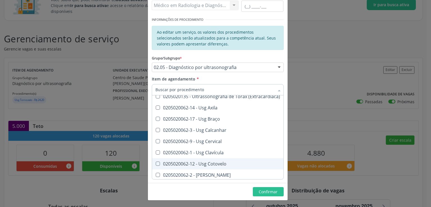
click at [156, 164] on Cotovelo at bounding box center [158, 164] width 4 height 4
click at [154, 164] on Cotovelo "checkbox" at bounding box center [154, 164] width 4 height 4
click at [156, 164] on Cotovelo at bounding box center [158, 164] width 4 height 4
click at [154, 164] on Cotovelo "checkbox" at bounding box center [154, 164] width 4 height 4
click at [156, 164] on Cotovelo at bounding box center [158, 164] width 4 height 4
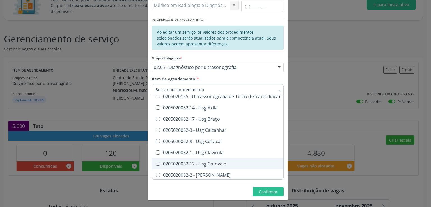
click at [154, 164] on Cotovelo "checkbox" at bounding box center [154, 164] width 4 height 4
click at [156, 164] on Cotovelo at bounding box center [158, 164] width 4 height 4
click at [154, 164] on Cotovelo "checkbox" at bounding box center [154, 164] width 4 height 4
click at [156, 164] on Cotovelo at bounding box center [158, 164] width 4 height 4
click at [155, 164] on Cotovelo "checkbox" at bounding box center [154, 164] width 4 height 4
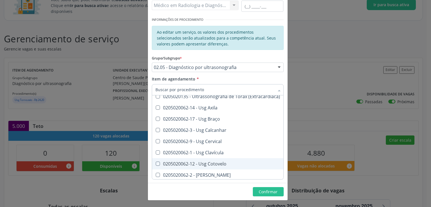
click at [156, 164] on Cotovelo at bounding box center [158, 164] width 4 height 4
click at [155, 164] on Cotovelo "checkbox" at bounding box center [154, 164] width 4 height 4
click at [156, 164] on Cotovelo at bounding box center [158, 164] width 4 height 4
click at [156, 164] on Cotovelo "checkbox" at bounding box center [154, 164] width 4 height 4
checkbox Cotovelo "true"
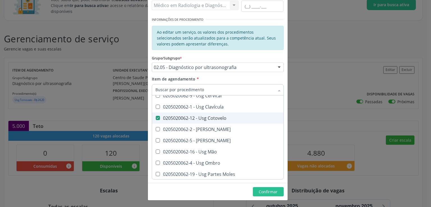
scroll to position [364, 0]
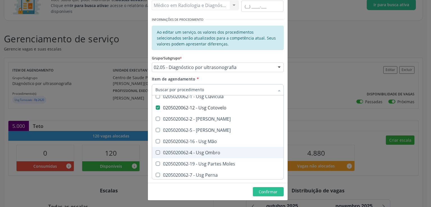
click at [156, 152] on Ombro at bounding box center [158, 152] width 4 height 4
click at [156, 152] on Ombro "checkbox" at bounding box center [154, 153] width 4 height 4
checkbox Ombro "true"
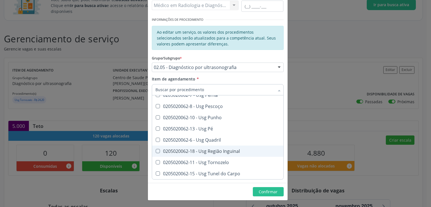
scroll to position [420, 0]
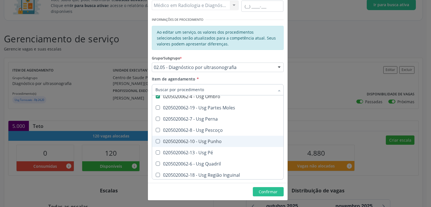
click at [156, 141] on Punho at bounding box center [158, 141] width 4 height 4
click at [155, 141] on Punho "checkbox" at bounding box center [154, 141] width 4 height 4
checkbox Punho "true"
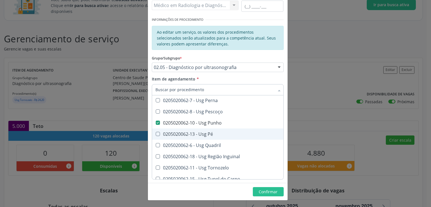
scroll to position [448, 0]
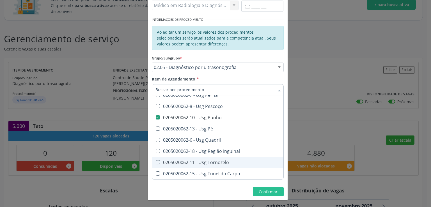
click at [156, 160] on Tornozelo at bounding box center [158, 162] width 4 height 4
click at [155, 160] on Tornozelo "checkbox" at bounding box center [154, 162] width 4 height 4
checkbox Tornozelo "true"
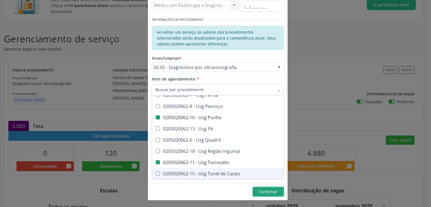
checkbox Transesofagica "true"
checkbox Transtoracica "true"
checkbox Estresse "true"
checkbox Cotovelo "false"
checkbox Ombro "false"
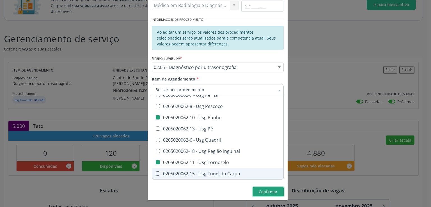
checkbox Punho "false"
checkbox Tornozelo "false"
click at [270, 189] on span "Confirmar" at bounding box center [268, 191] width 19 height 5
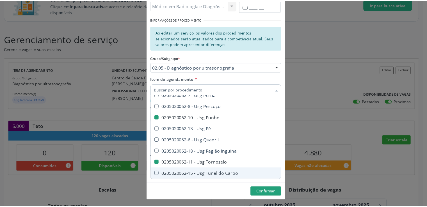
scroll to position [0, 0]
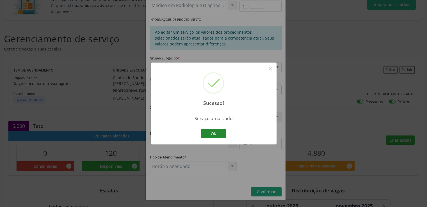
click at [213, 130] on button "OK" at bounding box center [213, 134] width 25 height 10
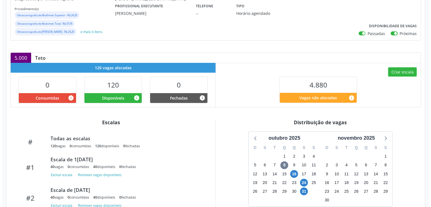
scroll to position [75, 0]
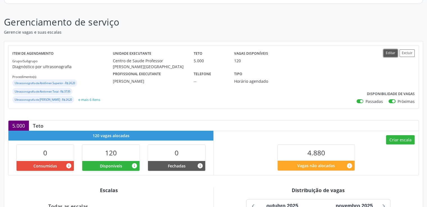
click at [389, 52] on button "Editar" at bounding box center [390, 53] width 14 height 8
click at [392, 54] on button "Editar" at bounding box center [390, 53] width 14 height 8
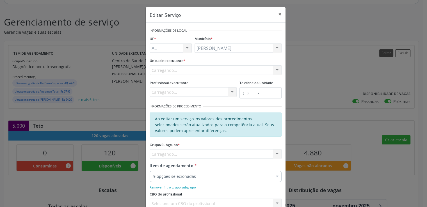
click at [392, 54] on div "Editar Serviço × Informações de Local UF * AL AL Nenhum resultado encontrado pa…" at bounding box center [213, 103] width 427 height 207
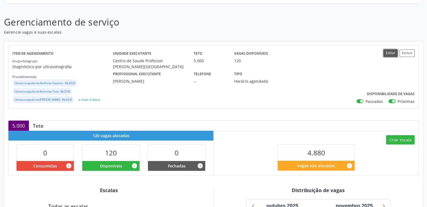
click at [392, 54] on button "Editar" at bounding box center [390, 53] width 14 height 8
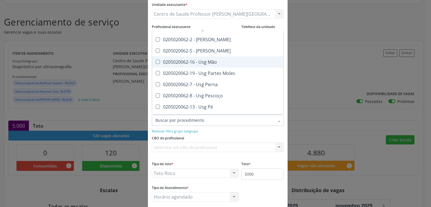
scroll to position [421, 0]
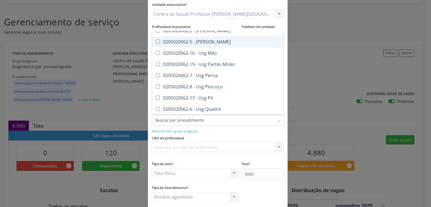
click at [156, 42] on Joelho at bounding box center [158, 42] width 4 height 4
click at [154, 42] on Joelho "checkbox" at bounding box center [154, 42] width 4 height 4
checkbox Joelho "true"
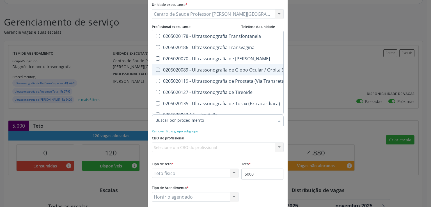
scroll to position [309, 0]
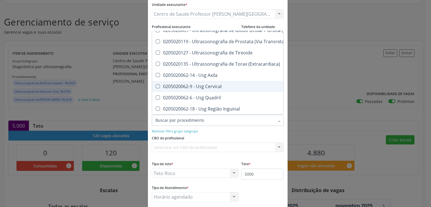
type input "i"
checkbox Transesofagica "false"
checkbox Transtoracica "false"
checkbox Estresse "false"
type input "in"
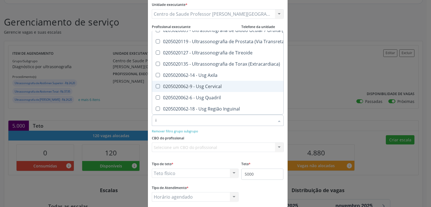
checkbox Urinário "false"
checkbox Abdominal "false"
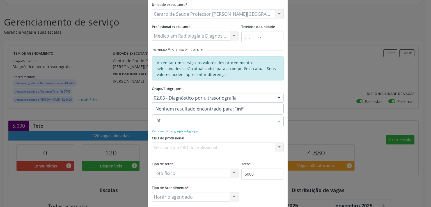
scroll to position [0, 0]
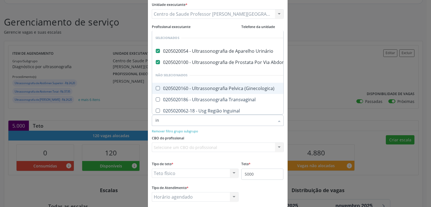
type input "i"
checkbox \(Ginecologica\) "true"
checkbox Transvaginal "true"
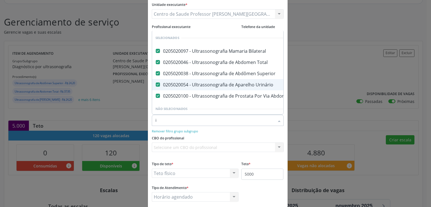
checkbox Transesofagica "true"
checkbox Transtoracica "true"
checkbox Estresse "true"
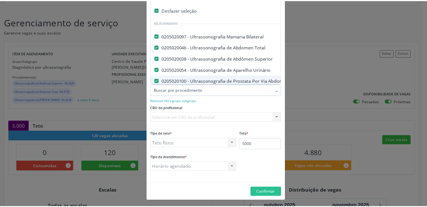
scroll to position [87, 0]
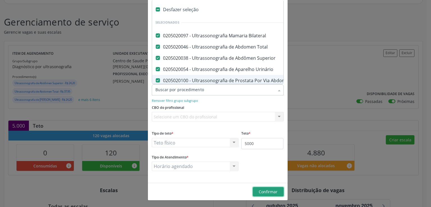
click at [262, 190] on span "Confirmar" at bounding box center [268, 191] width 19 height 5
checkbox Joelho "false"
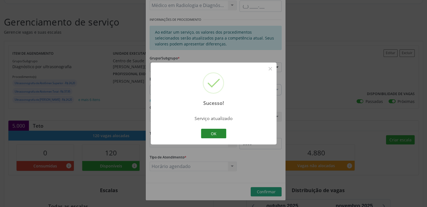
click at [223, 134] on button "OK" at bounding box center [213, 134] width 25 height 10
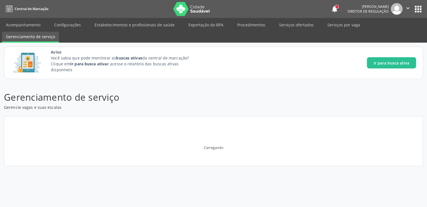
scroll to position [0, 0]
